Goal: Information Seeking & Learning: Understand process/instructions

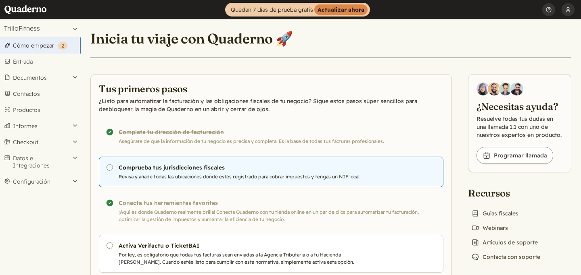
click at [131, 168] on h3 "Comprueba tus jurisdicciones fiscales" at bounding box center [251, 168] width 264 height 8
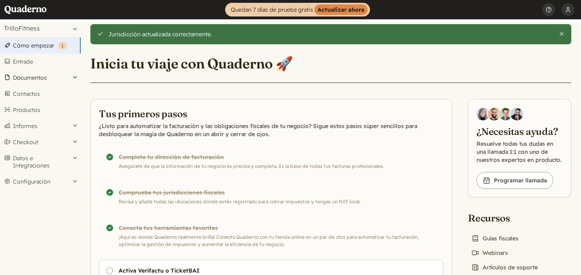
click at [50, 82] on button "Documentos" at bounding box center [40, 78] width 81 height 16
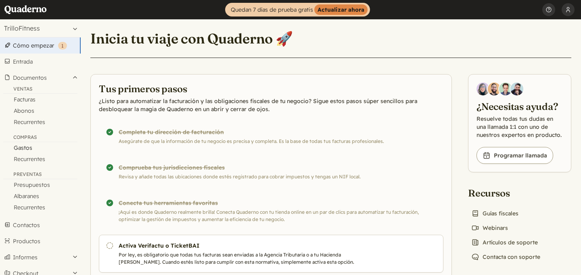
click at [48, 144] on link "Gastos" at bounding box center [40, 147] width 81 height 11
